Goal: Find specific page/section: Find specific page/section

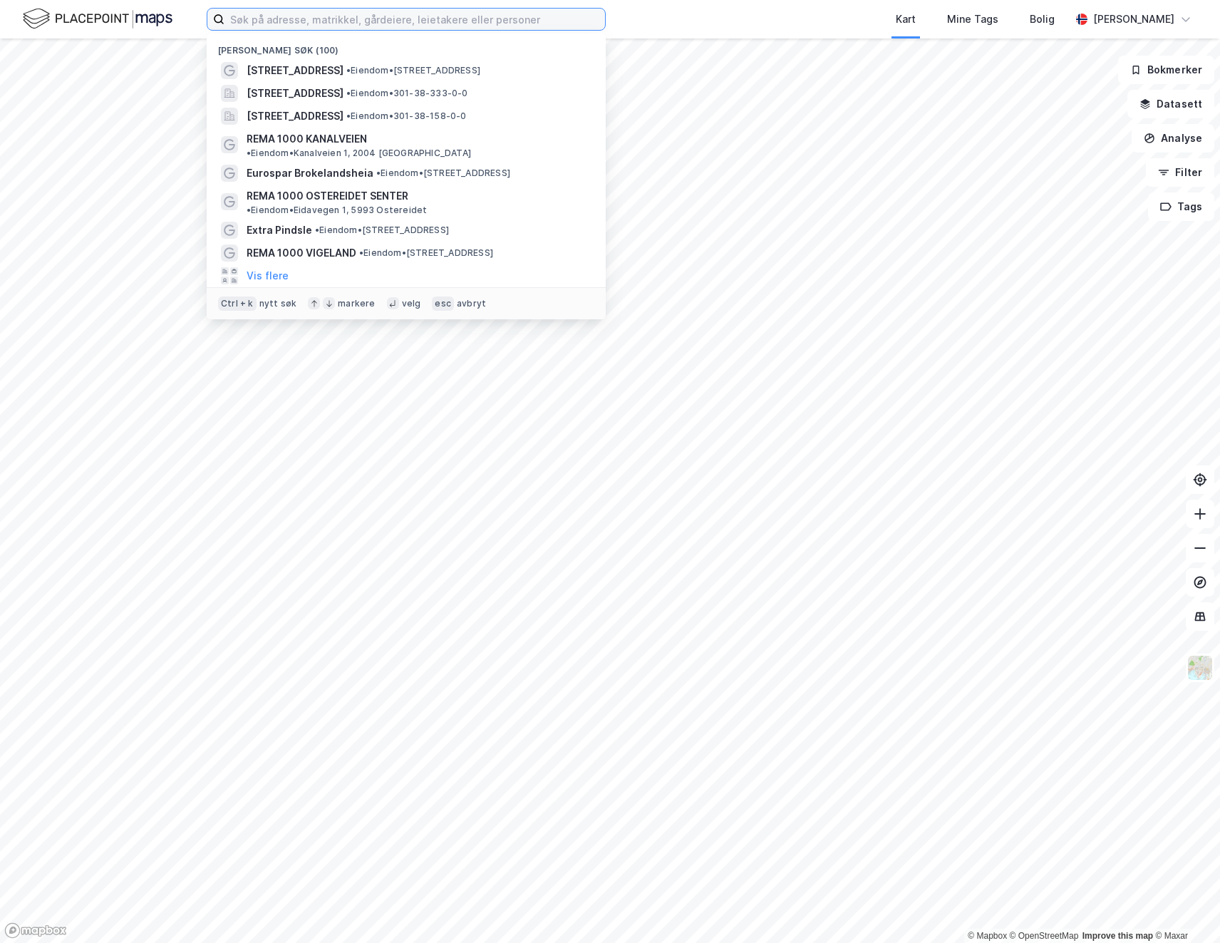
click at [328, 12] on input at bounding box center [414, 19] width 380 height 21
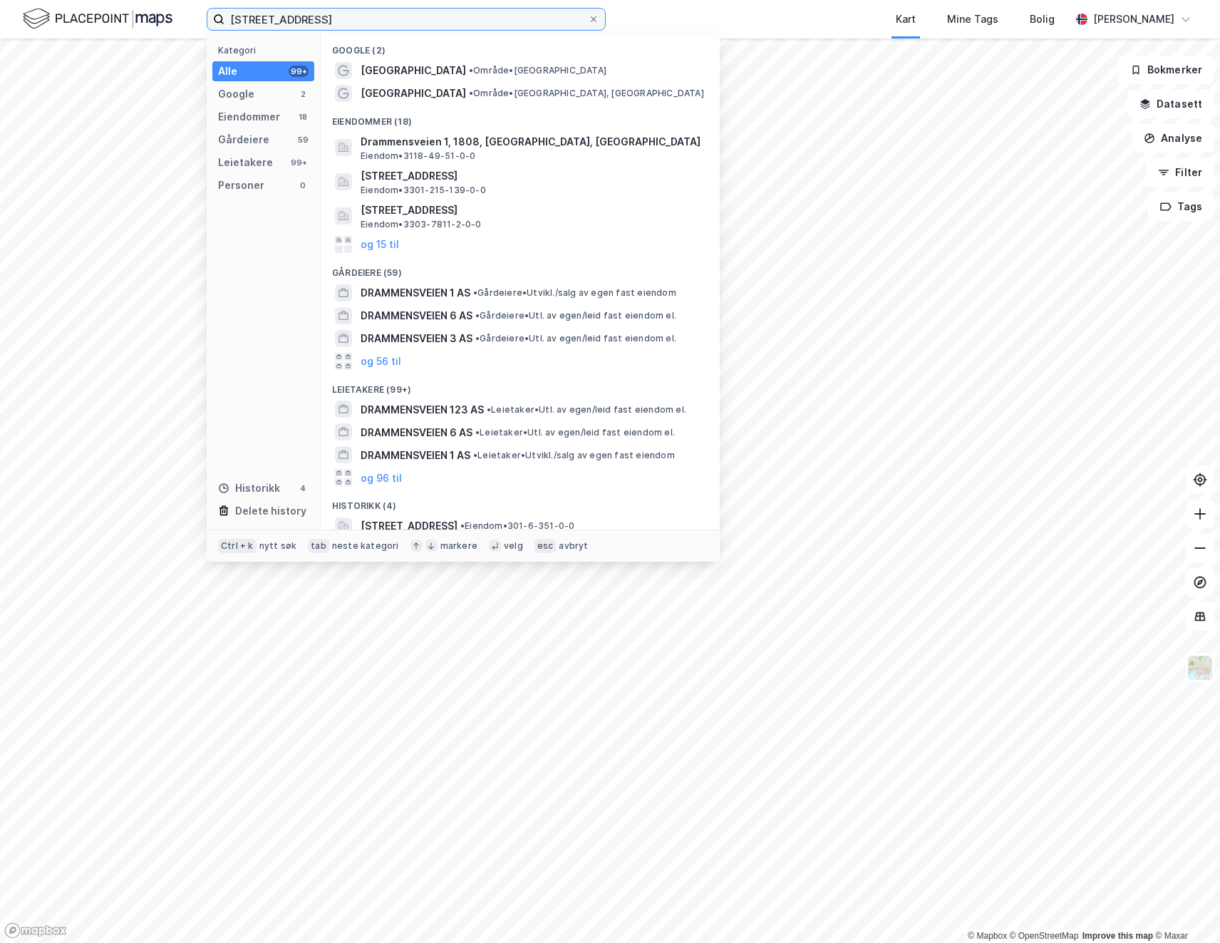
type input "[STREET_ADDRESS]"
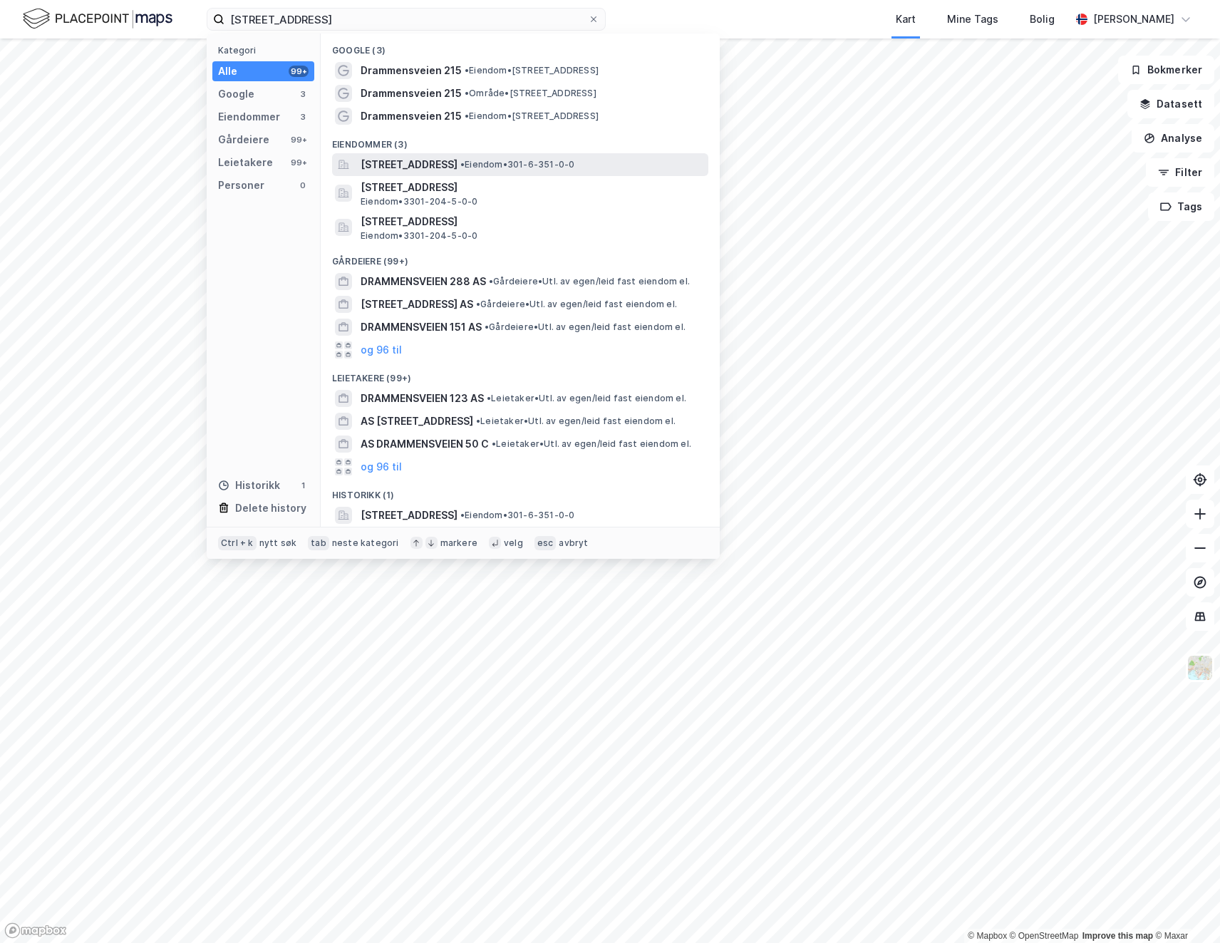
click at [424, 168] on span "[STREET_ADDRESS]" at bounding box center [409, 164] width 97 height 17
